Goal: Browse casually: Explore the website without a specific task or goal

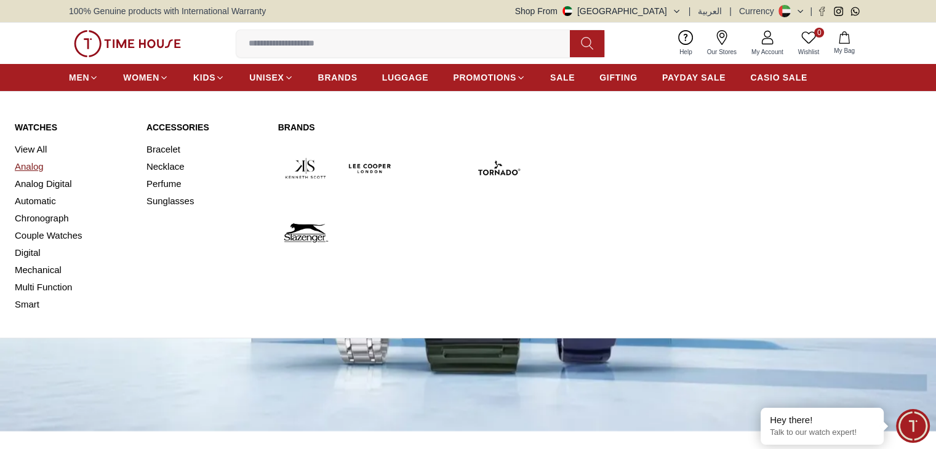
click at [27, 169] on link "Analog" at bounding box center [73, 166] width 117 height 17
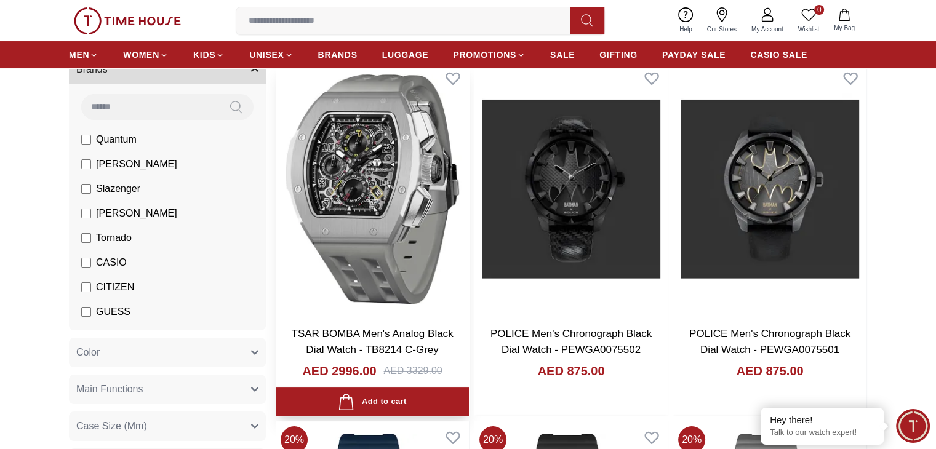
scroll to position [133, 0]
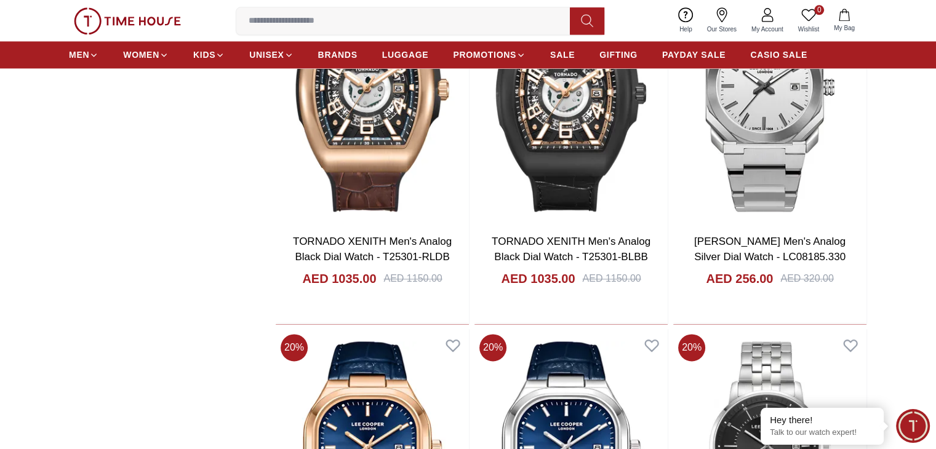
scroll to position [1651, 0]
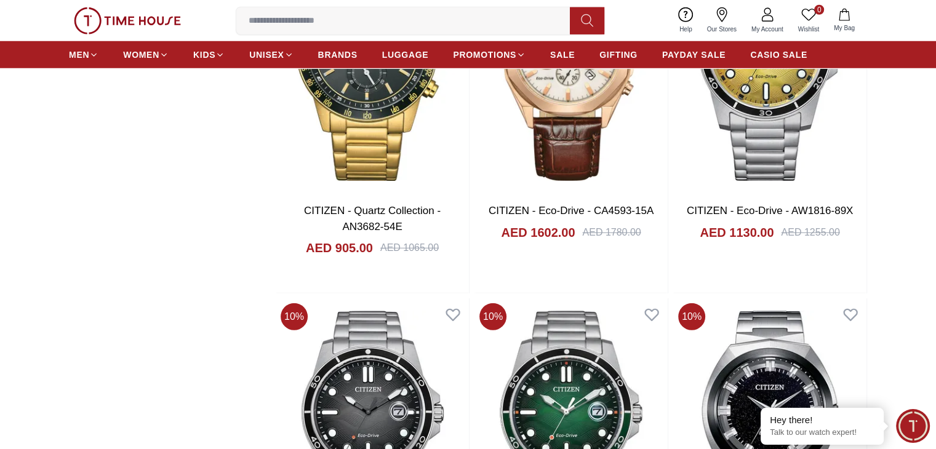
scroll to position [2855, 0]
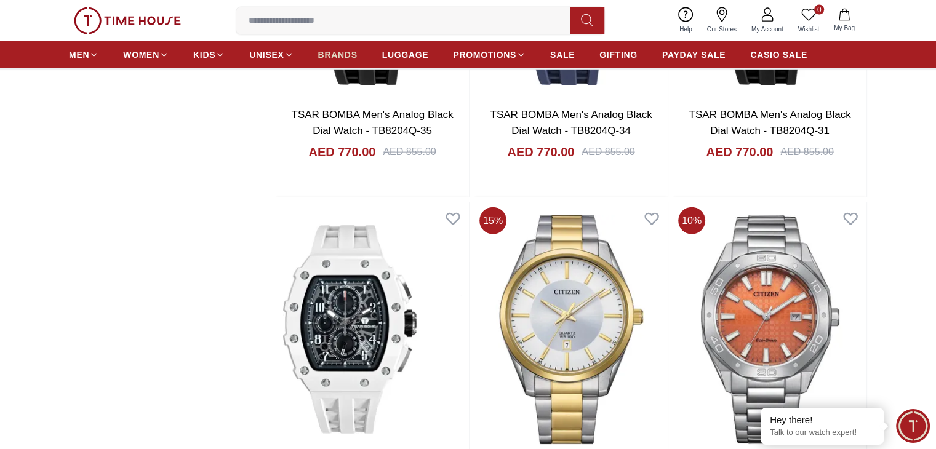
click at [346, 65] on link "BRANDS" at bounding box center [337, 55] width 39 height 22
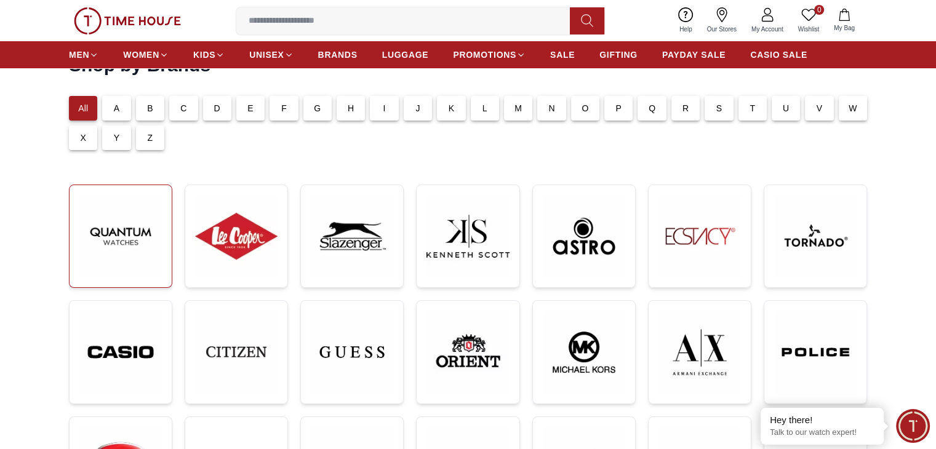
scroll to position [81, 0]
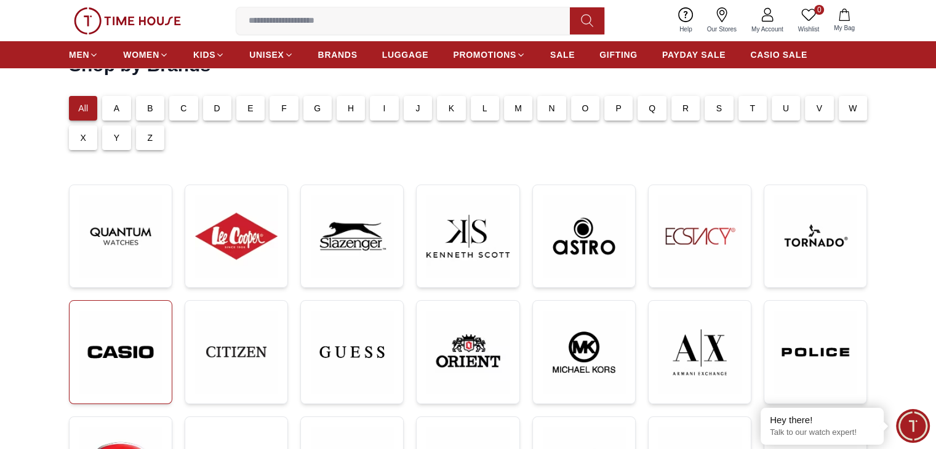
click at [113, 354] on img at bounding box center [120, 352] width 82 height 83
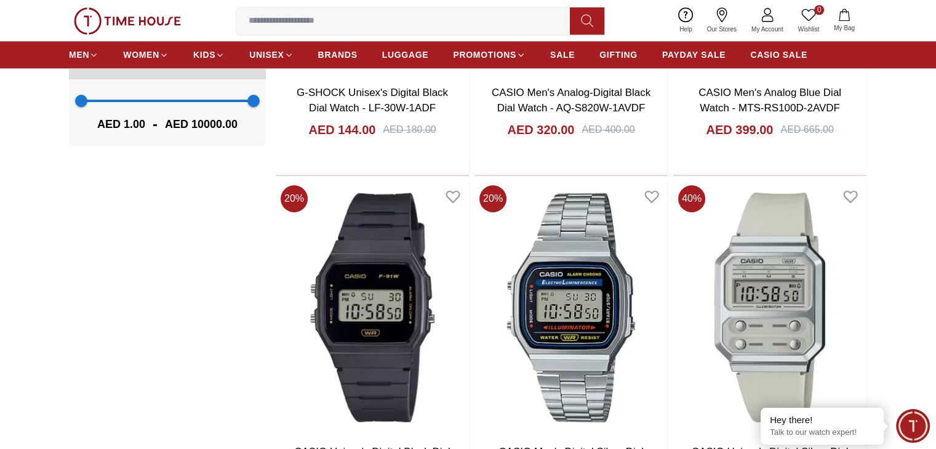
scroll to position [1169, 0]
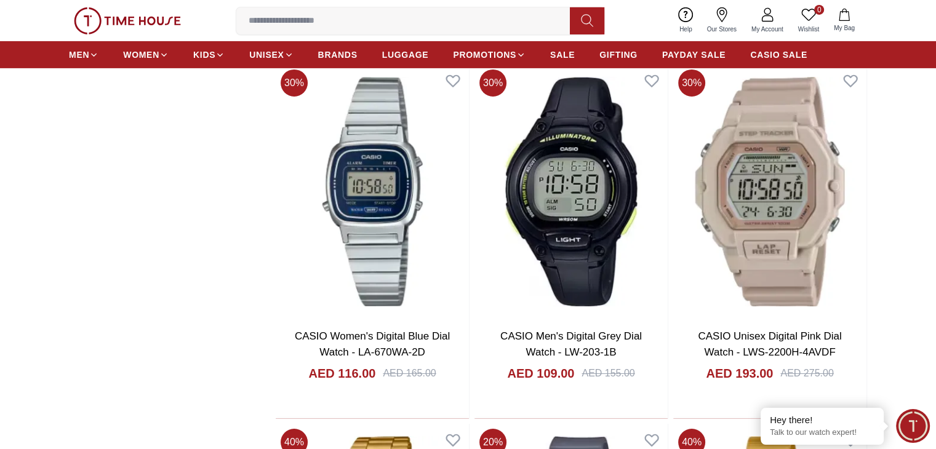
scroll to position [4166, 0]
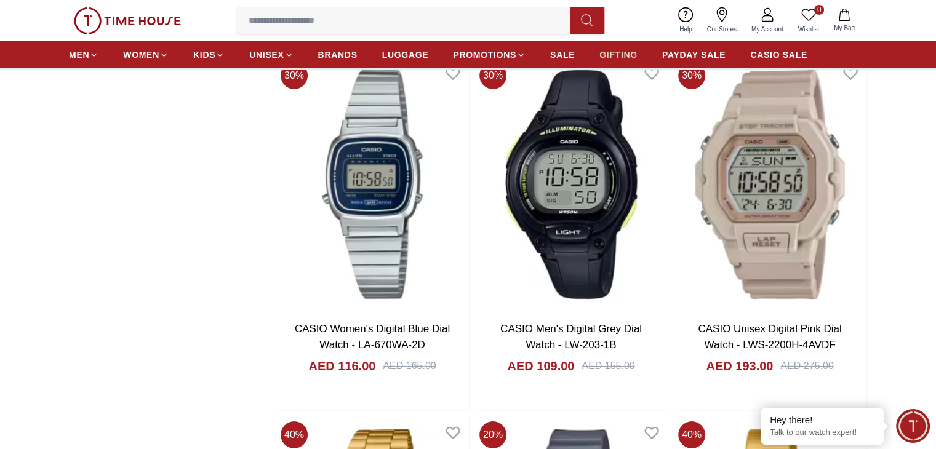
click at [607, 50] on span "GIFTING" at bounding box center [618, 55] width 38 height 12
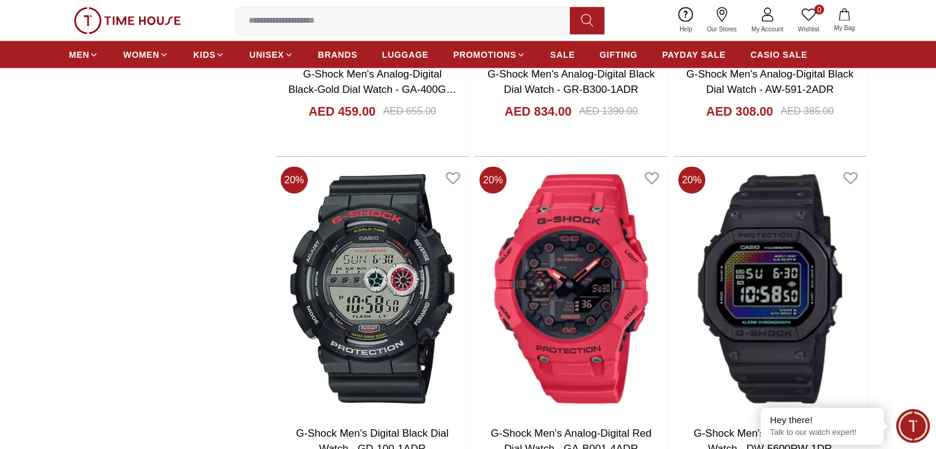
scroll to position [2840, 0]
